Goal: Task Accomplishment & Management: Use online tool/utility

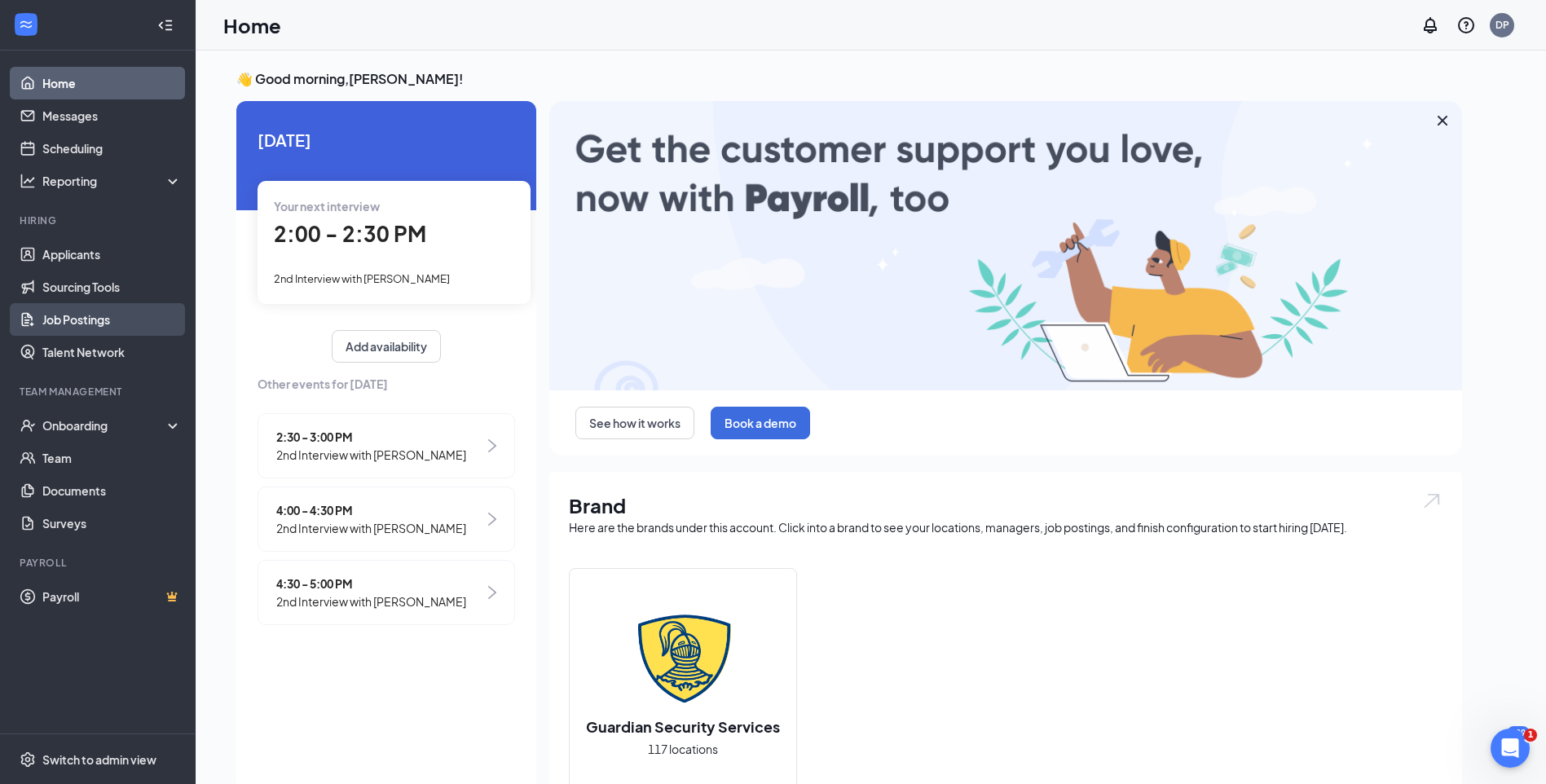
click at [96, 323] on link "Job Postings" at bounding box center [111, 318] width 139 height 32
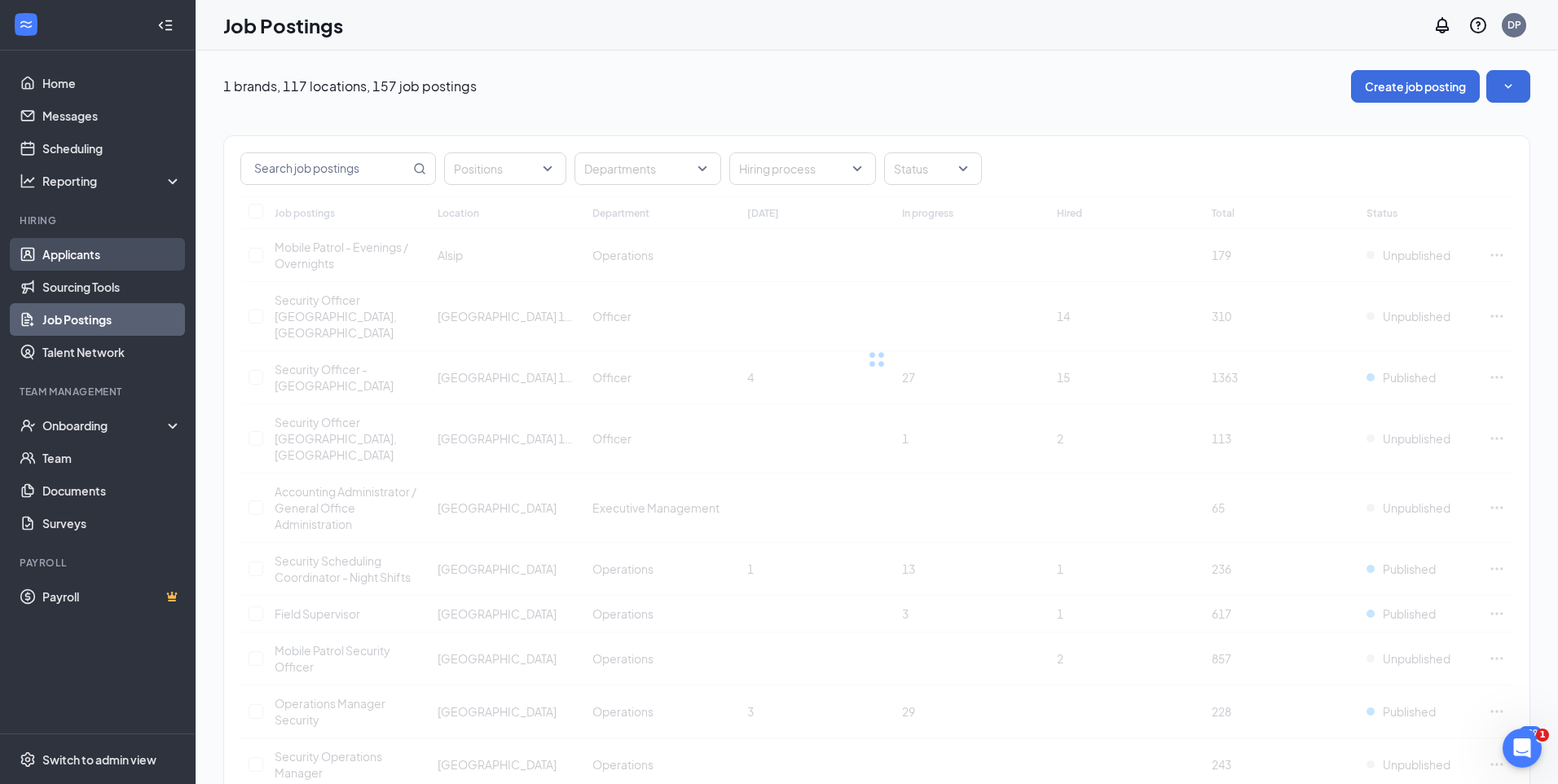
click at [83, 260] on link "Applicants" at bounding box center [111, 253] width 139 height 32
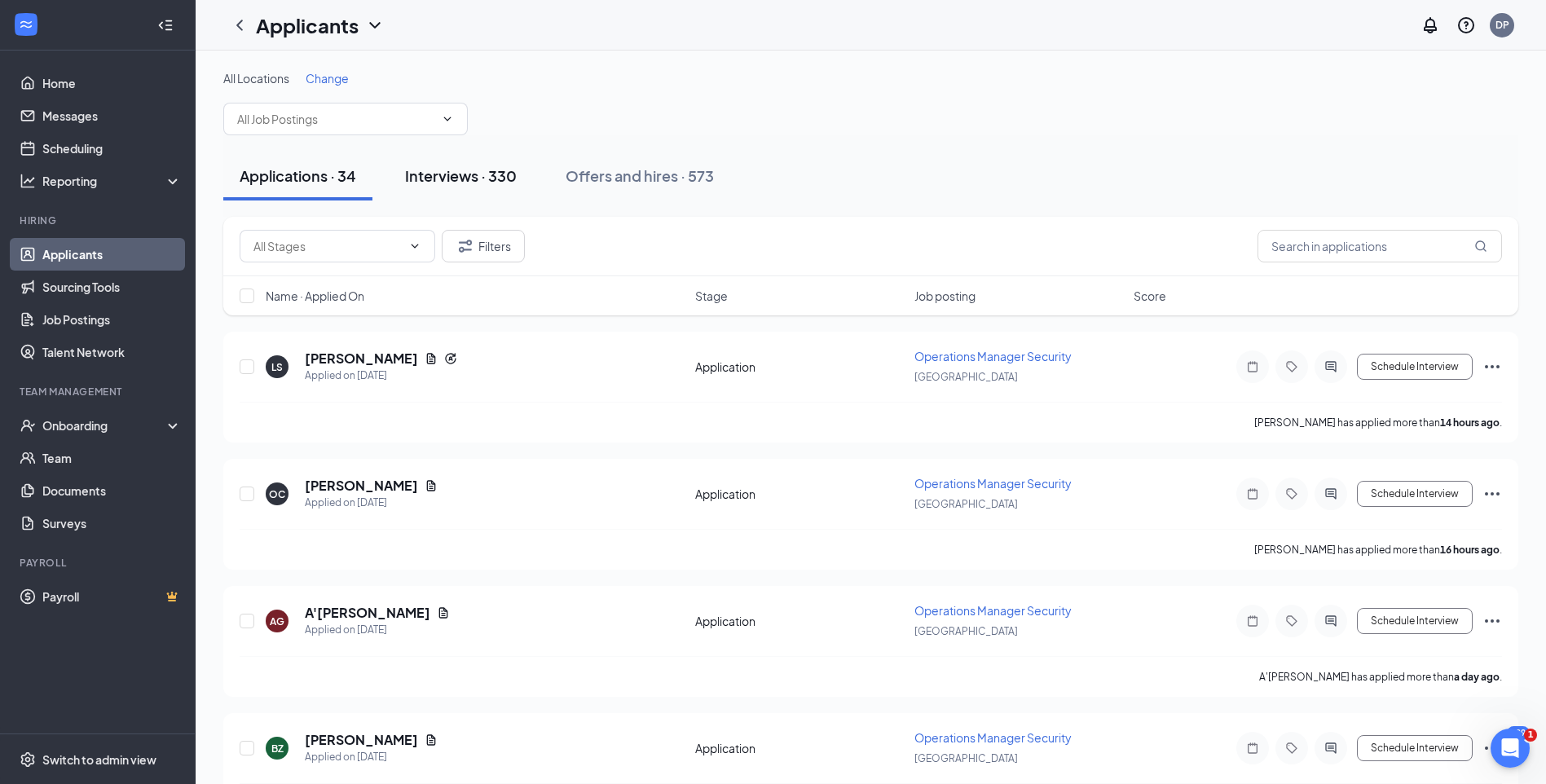
click at [470, 170] on div "Interviews · 330" at bounding box center [461, 175] width 112 height 20
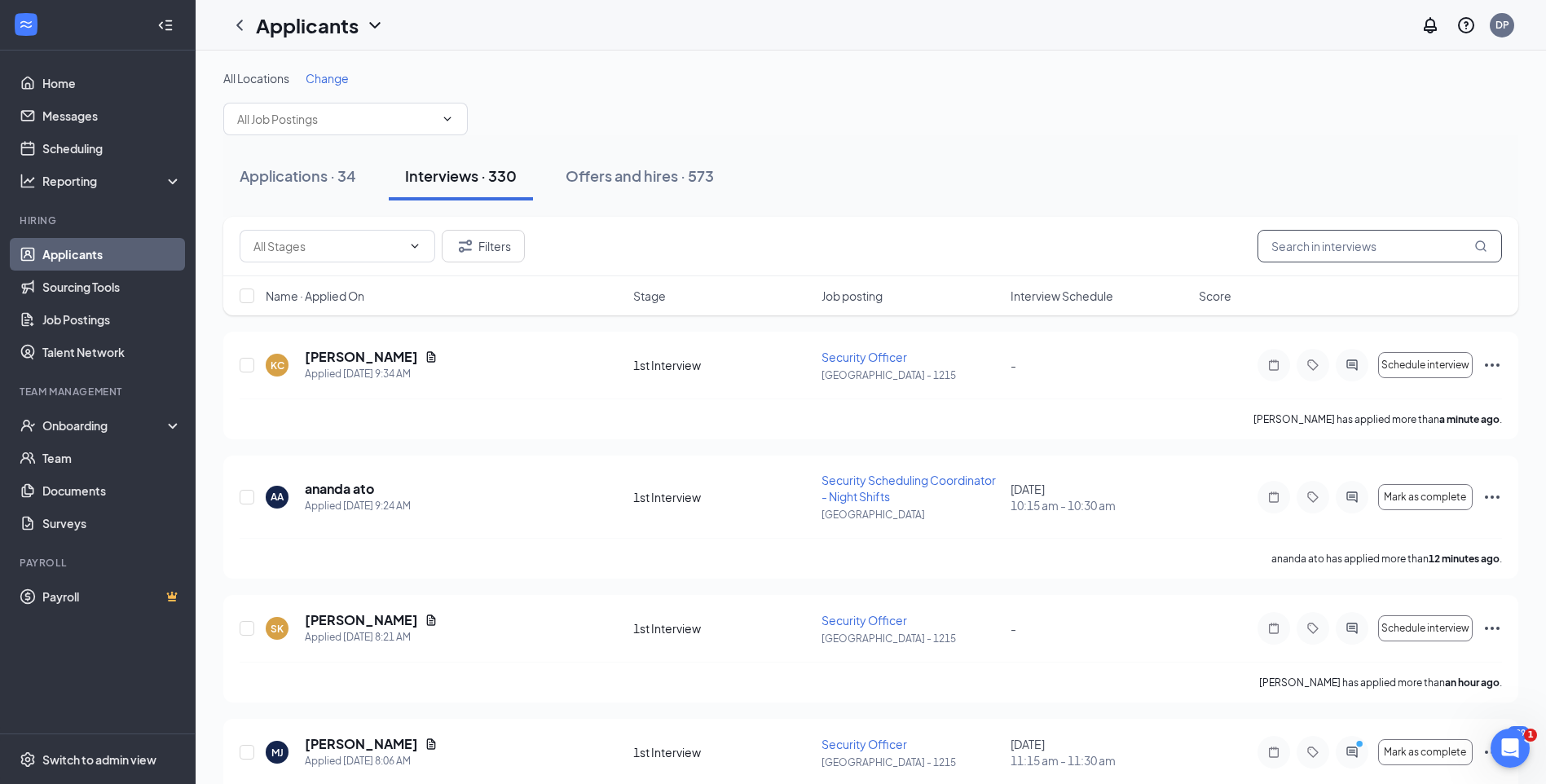
click at [1376, 246] on input "text" at bounding box center [1379, 245] width 245 height 32
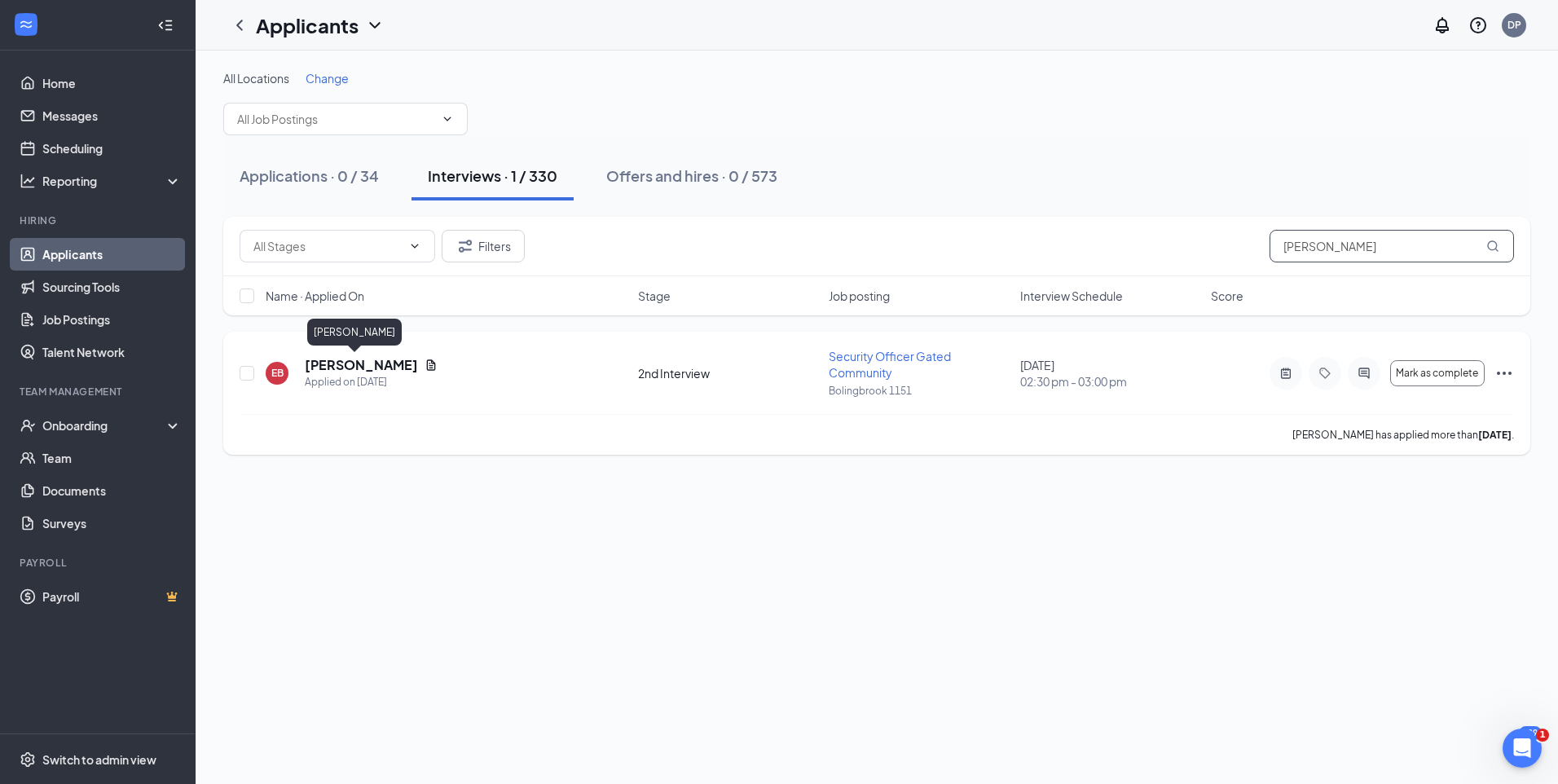
type input "[PERSON_NAME]"
click at [317, 365] on h5 "[PERSON_NAME]" at bounding box center [361, 365] width 113 height 18
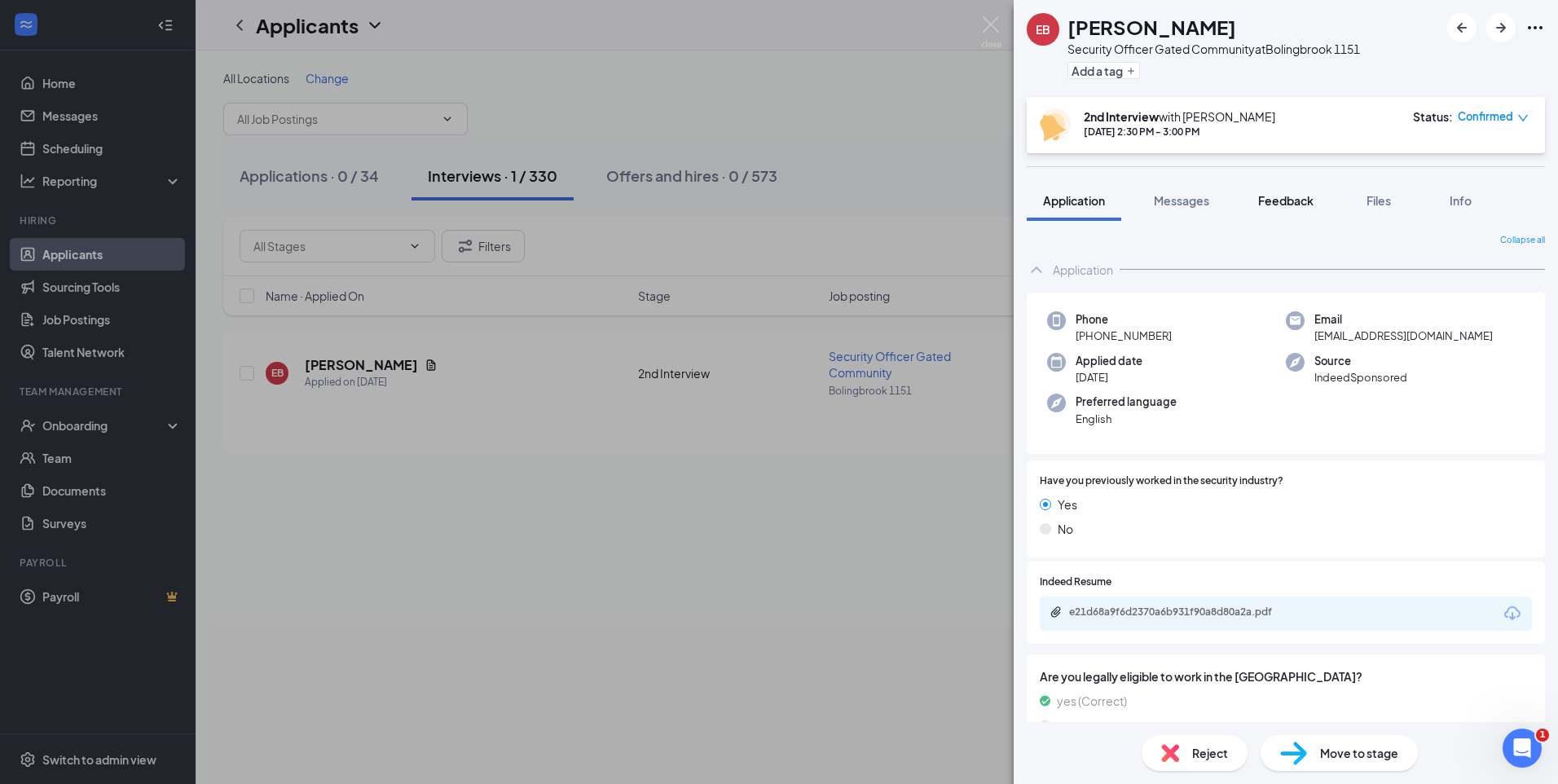
click at [1277, 190] on button "Feedback" at bounding box center [1286, 201] width 88 height 41
